Goal: Task Accomplishment & Management: Manage account settings

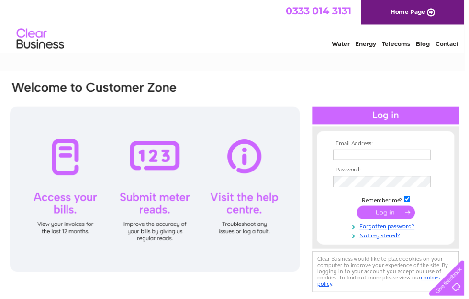
click at [374, 152] on input "text" at bounding box center [385, 156] width 98 height 11
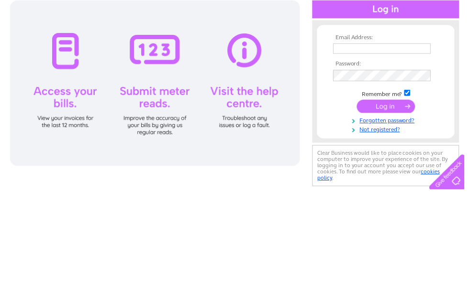
scroll to position [107, 0]
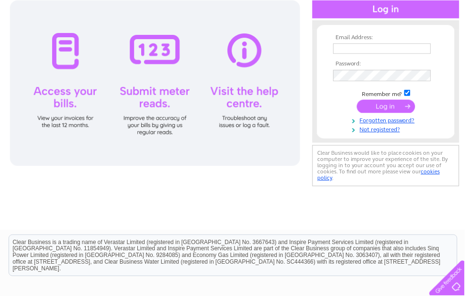
type input "[EMAIL_ADDRESS][DOMAIN_NAME]"
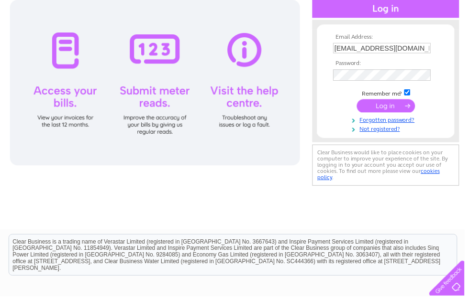
click at [383, 105] on input "submit" at bounding box center [389, 106] width 59 height 13
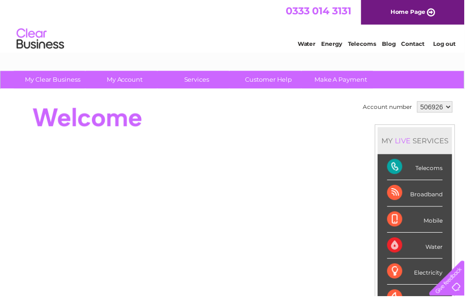
click at [451, 103] on select "506926 909934" at bounding box center [439, 107] width 36 height 11
select select "909934"
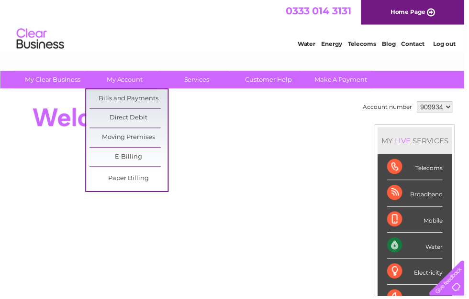
click at [135, 94] on link "Bills and Payments" at bounding box center [129, 99] width 79 height 19
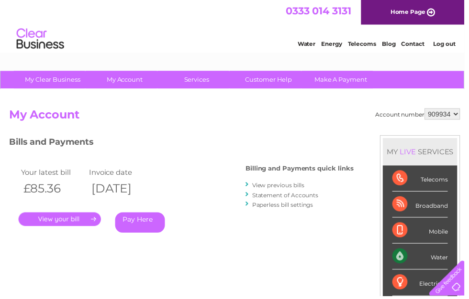
click at [447, 43] on link "Log out" at bounding box center [448, 44] width 22 height 7
